Goal: Find specific page/section: Find specific page/section

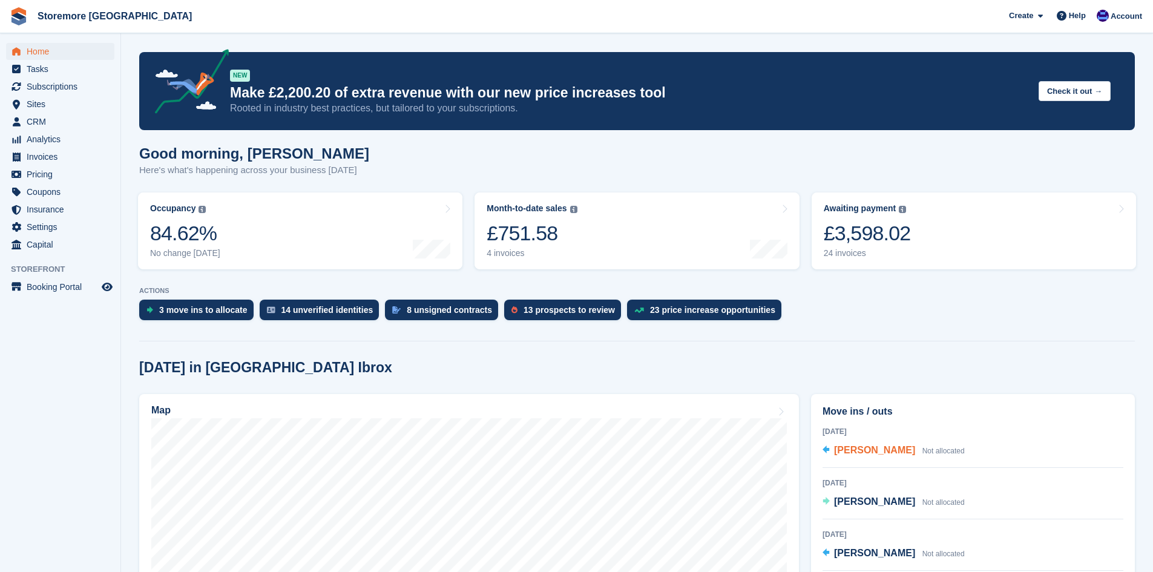
click at [857, 450] on span "[PERSON_NAME]" at bounding box center [874, 450] width 81 height 10
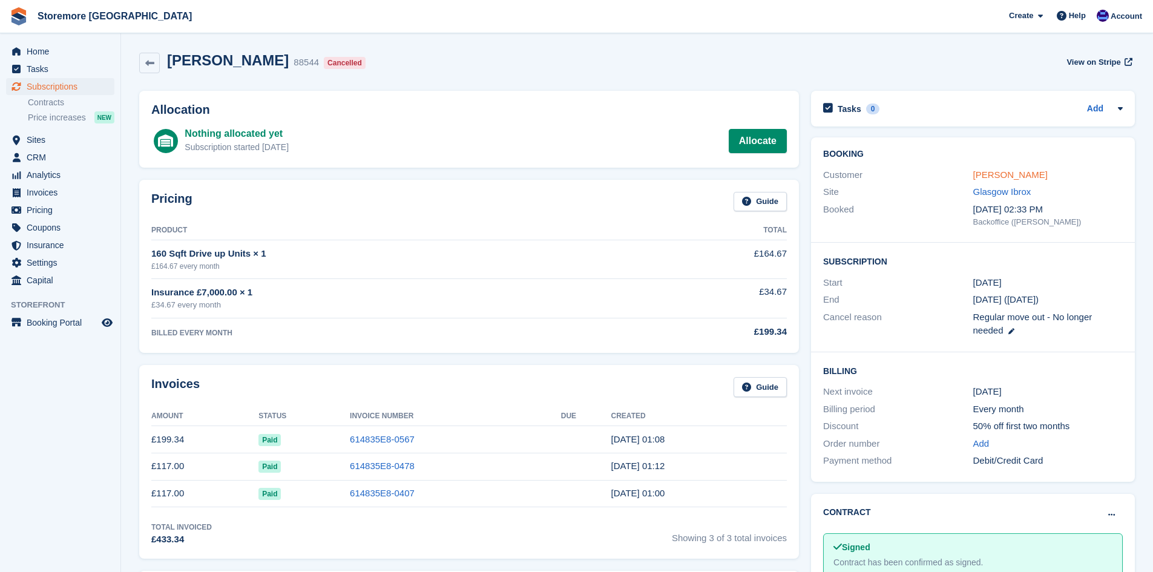
click at [1007, 179] on link "[PERSON_NAME]" at bounding box center [1010, 175] width 74 height 10
